Goal: Check status: Check status

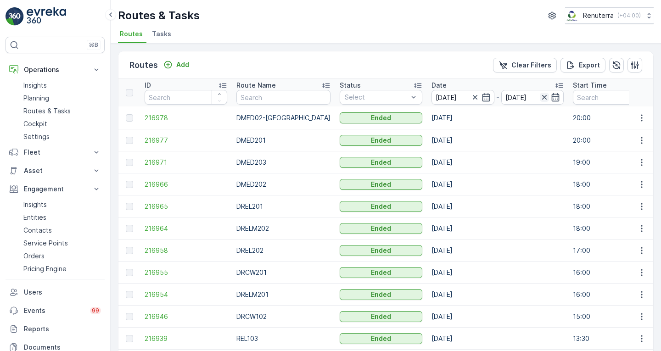
click at [540, 97] on icon "button" at bounding box center [544, 97] width 9 height 9
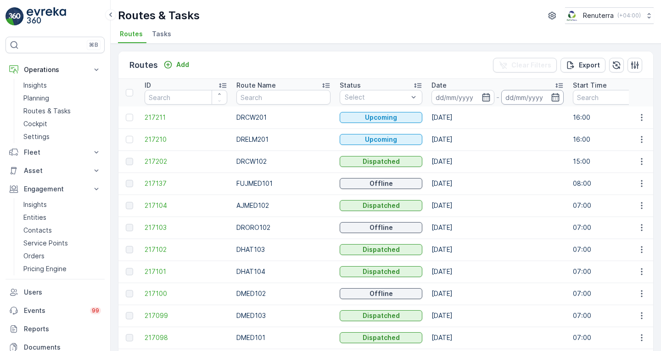
scroll to position [0, 7]
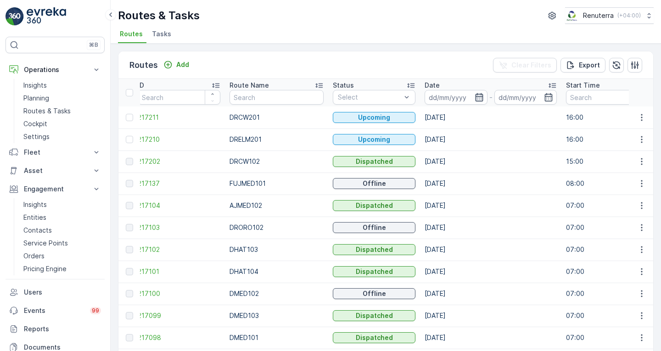
click at [475, 97] on icon "button" at bounding box center [479, 97] width 9 height 9
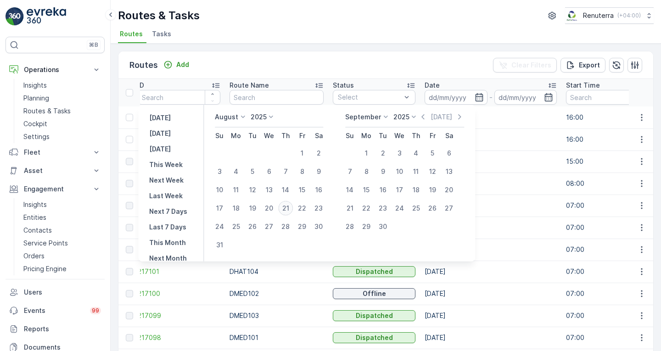
click at [289, 211] on div "21" at bounding box center [285, 208] width 15 height 15
type input "[DATE]"
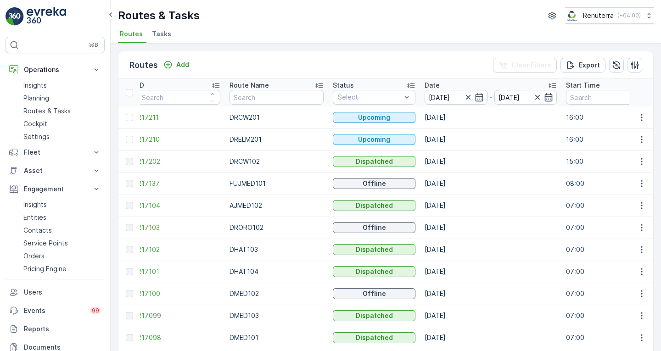
click at [520, 121] on td "[DATE]" at bounding box center [490, 118] width 141 height 22
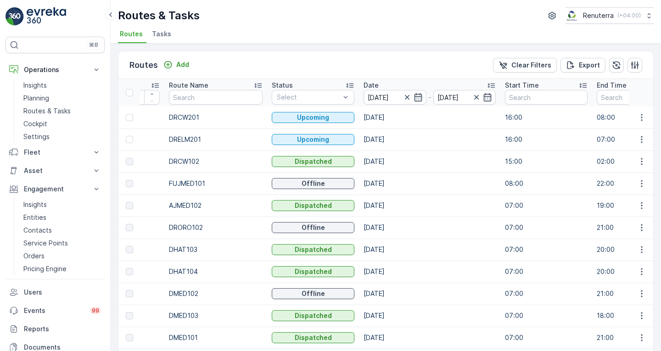
scroll to position [0, 65]
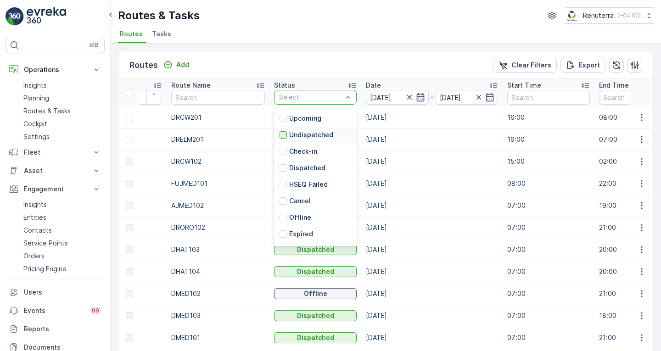
click at [280, 137] on div at bounding box center [283, 134] width 7 height 7
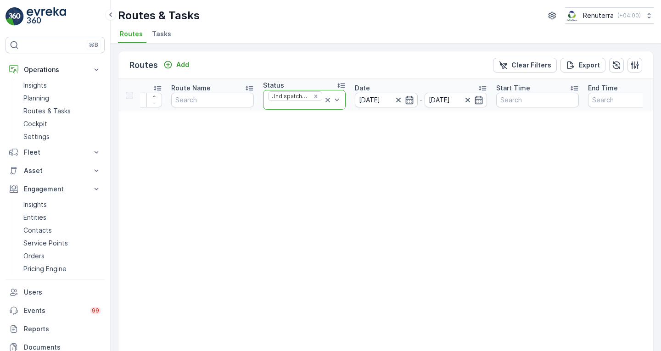
click at [326, 97] on icon at bounding box center [327, 100] width 9 height 9
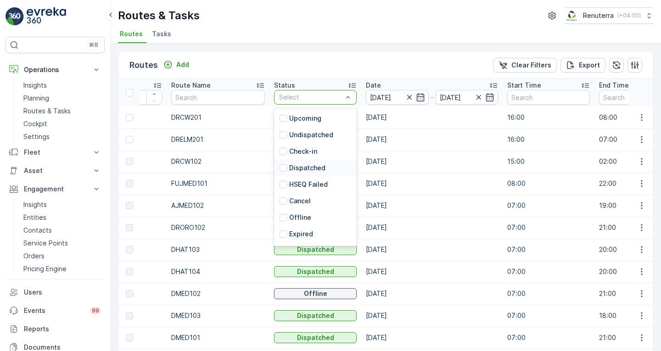
click at [304, 169] on p "Dispatched" at bounding box center [307, 167] width 36 height 9
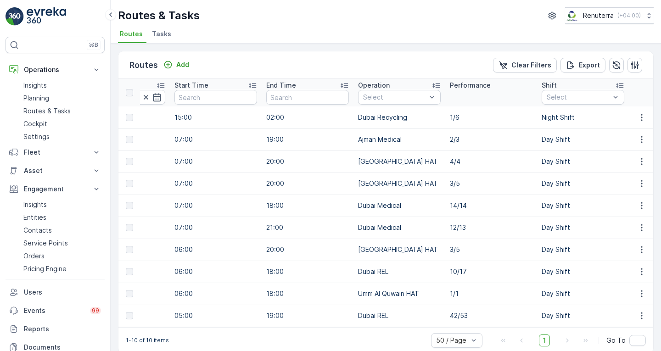
scroll to position [0, 388]
